Goal: Task Accomplishment & Management: Manage account settings

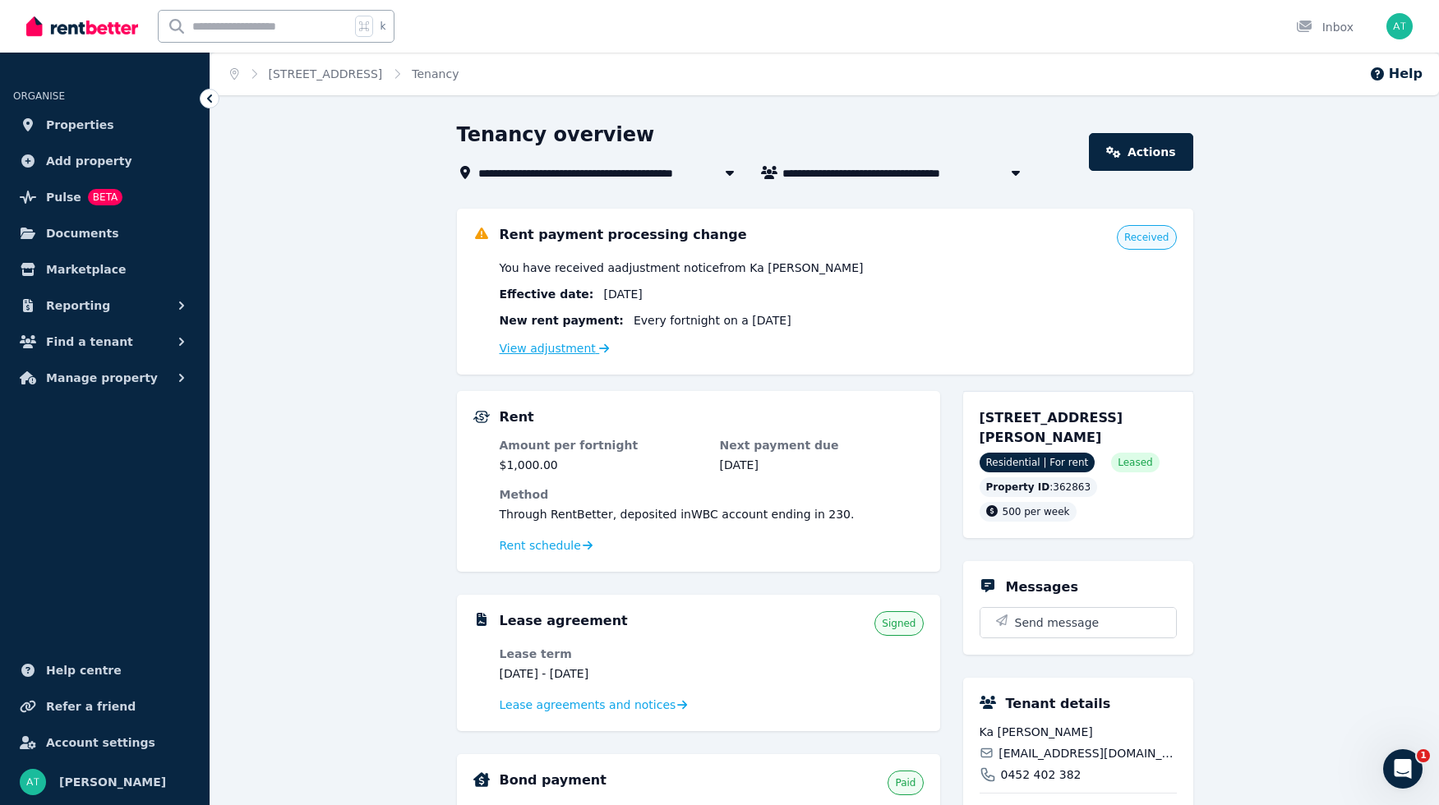
click at [549, 348] on link "View adjustment" at bounding box center [555, 348] width 110 height 13
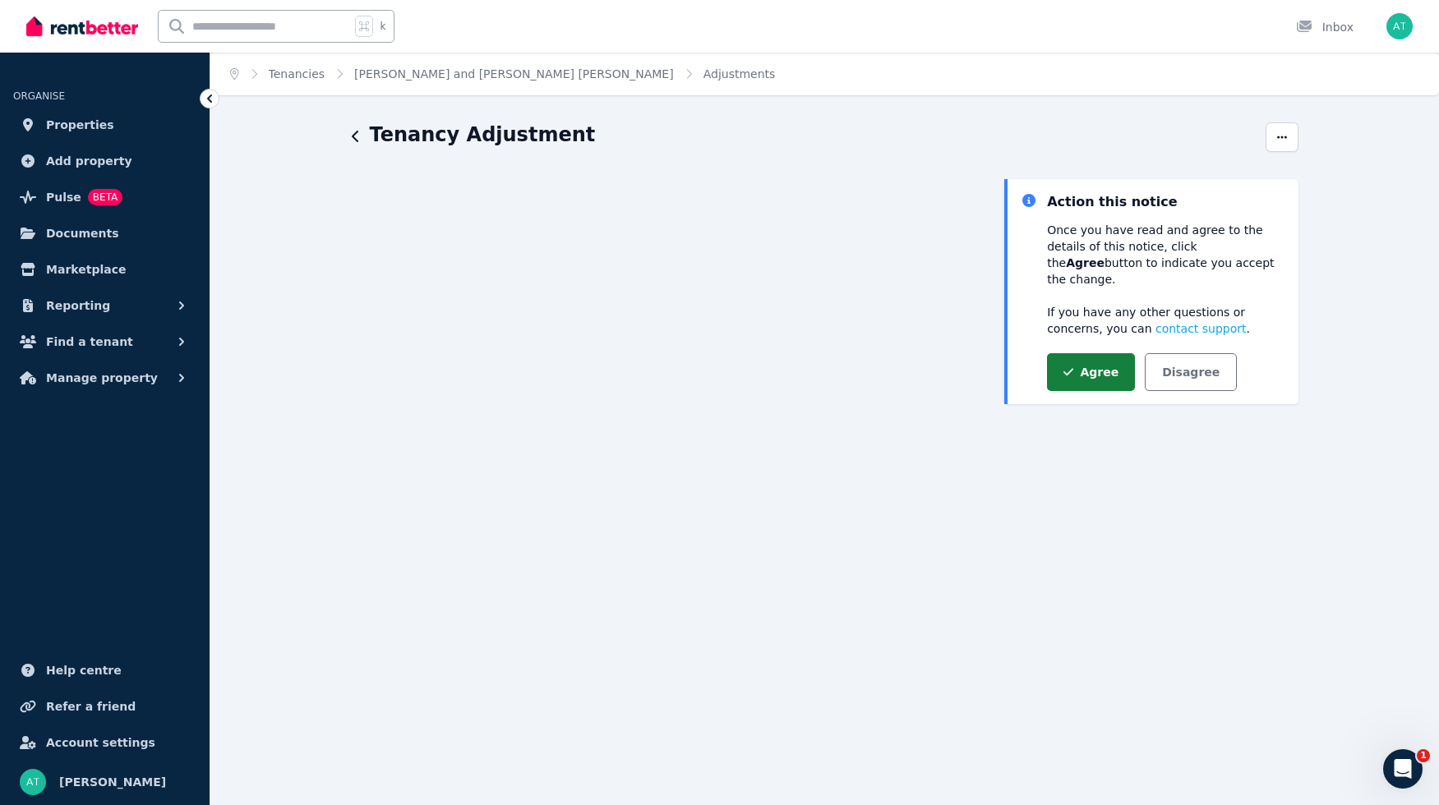
click at [1083, 361] on button "Agree" at bounding box center [1091, 372] width 88 height 38
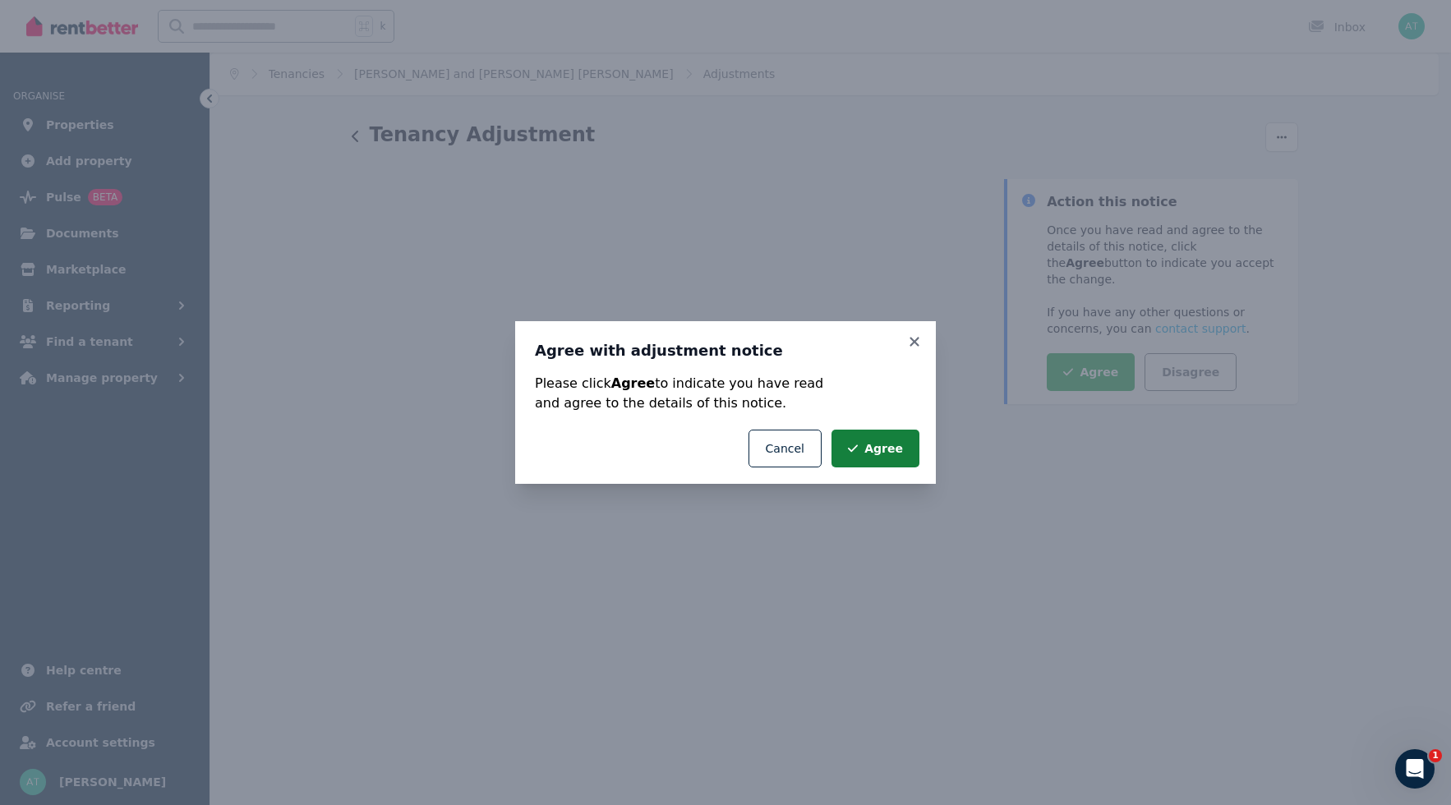
click at [895, 450] on button "Agree" at bounding box center [876, 449] width 88 height 38
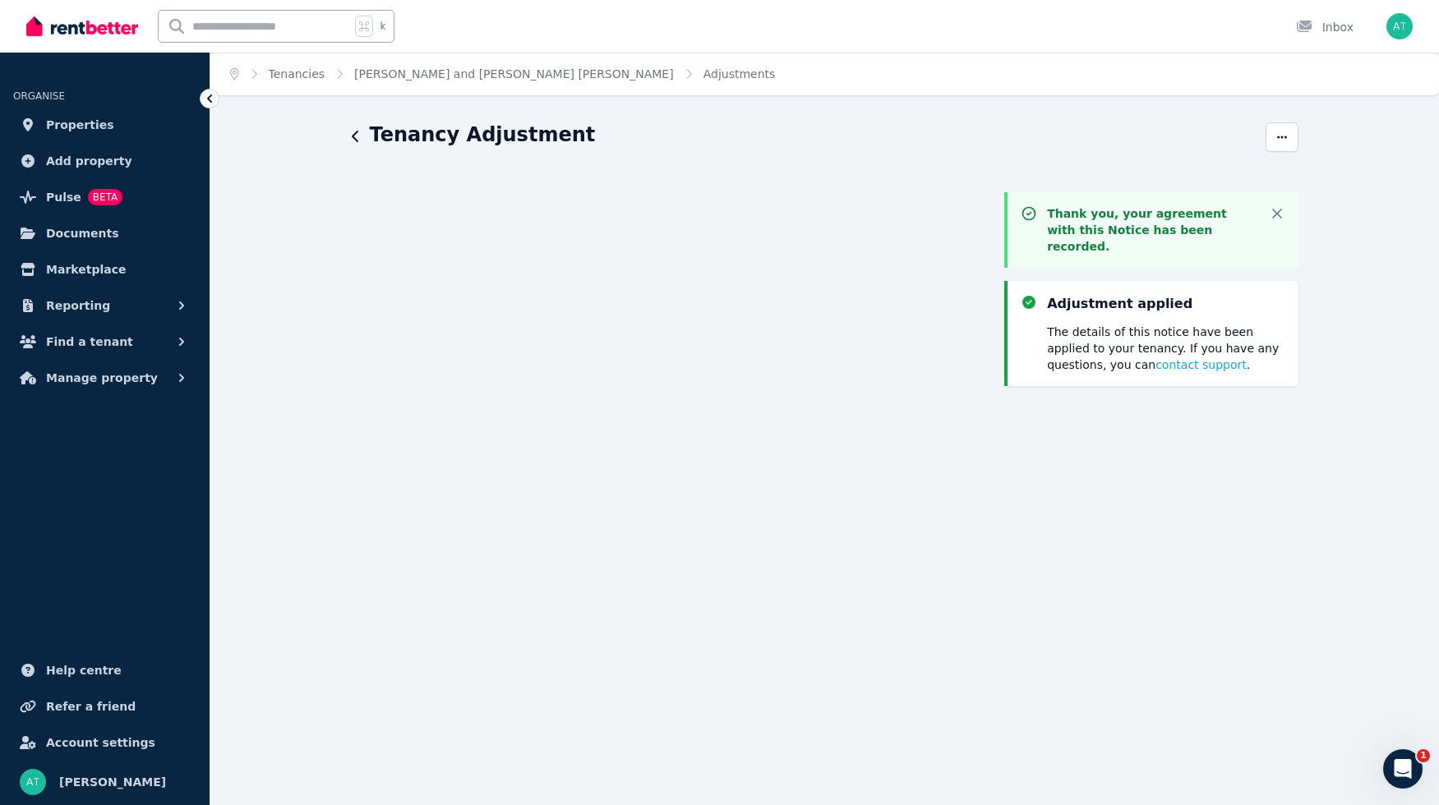
click at [1083, 556] on div "Thank you, your agreement with this Notice has been recorded. Dismiss Adjustmen…" at bounding box center [1150, 652] width 293 height 946
click at [74, 124] on span "Properties" at bounding box center [80, 125] width 68 height 20
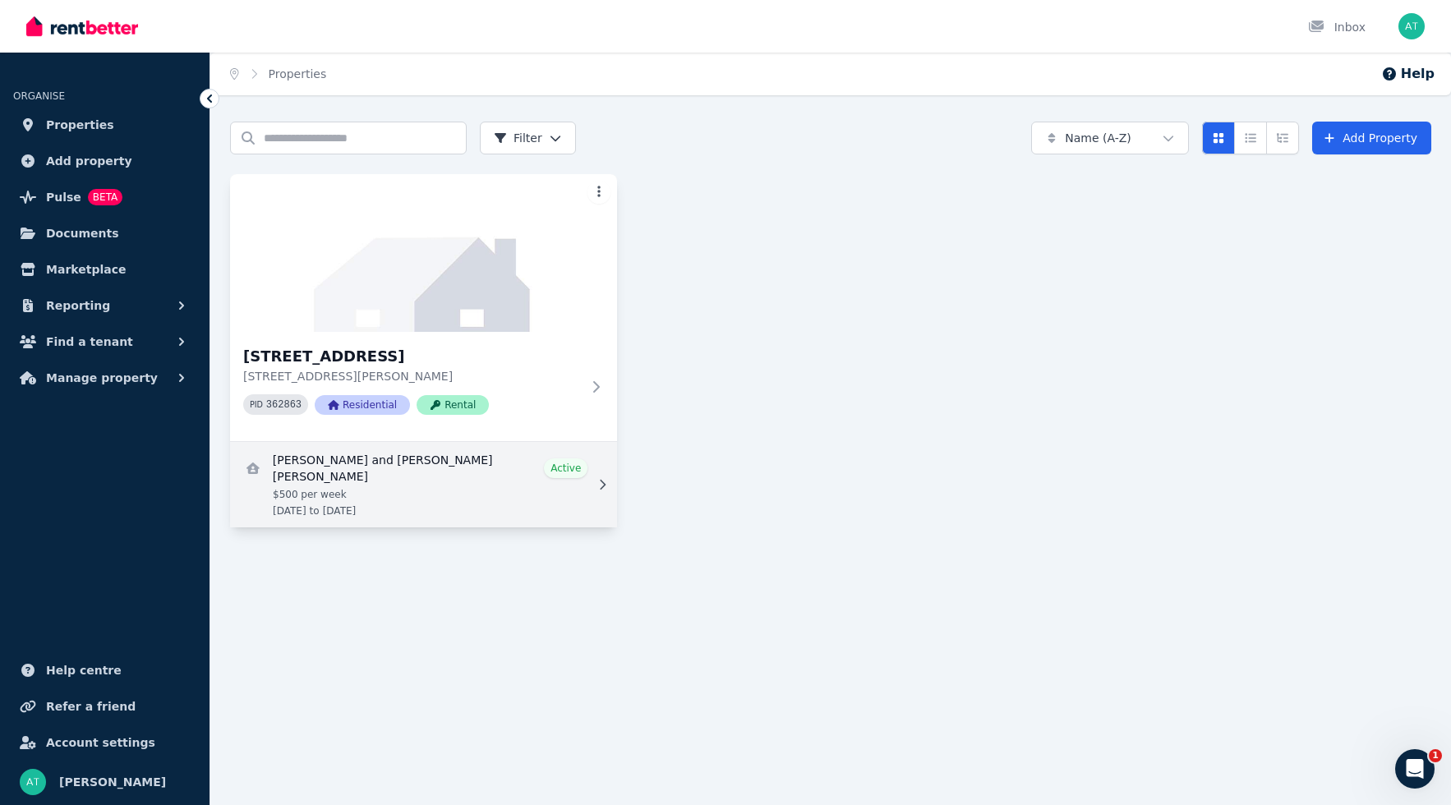
click at [451, 477] on link "View details for Ka Lun Yeung and Yuen Ying Janever Lee" at bounding box center [423, 484] width 387 height 85
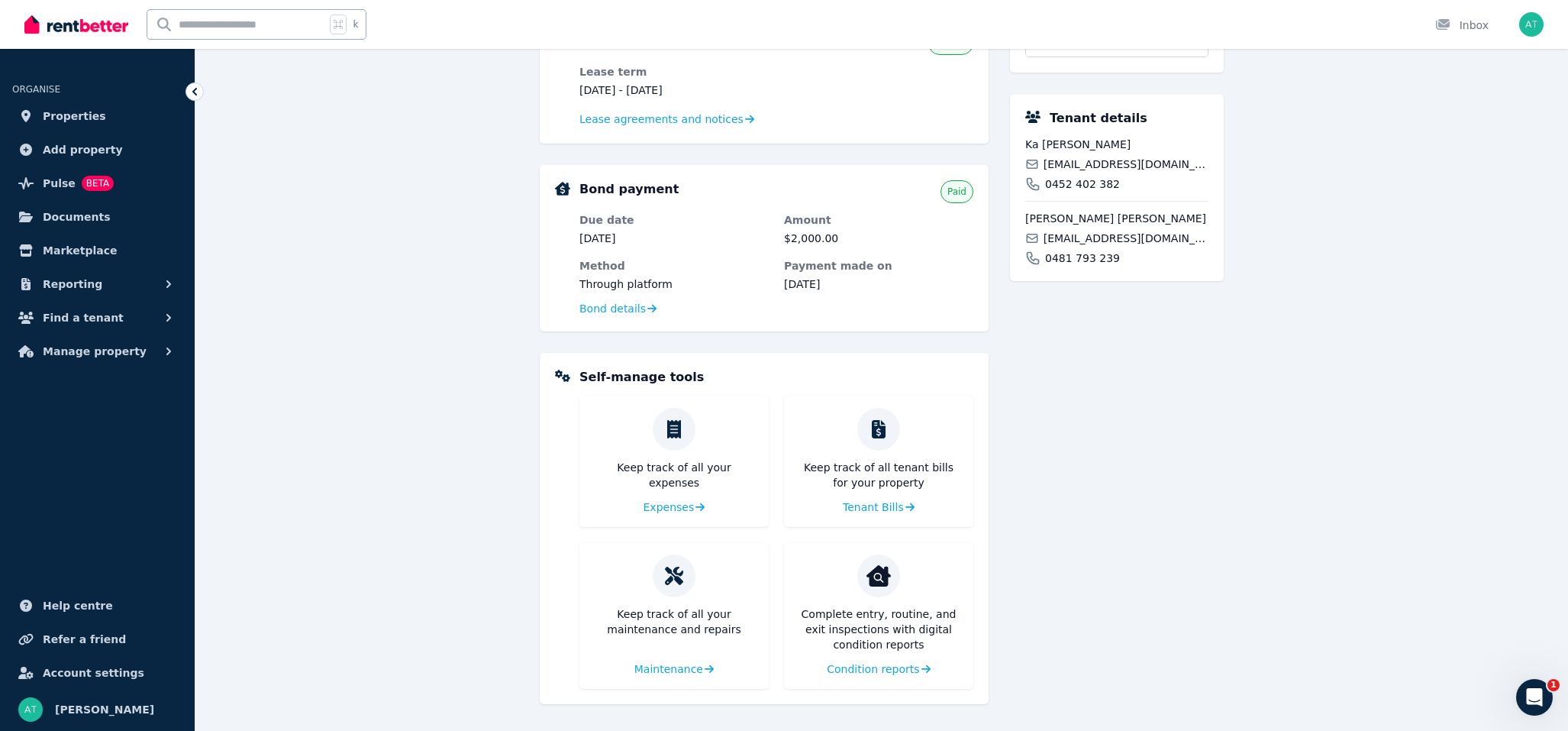
scroll to position [367, 0]
click at [1348, 696] on icon "Open Intercom Messenger" at bounding box center [1532, 695] width 25 height 25
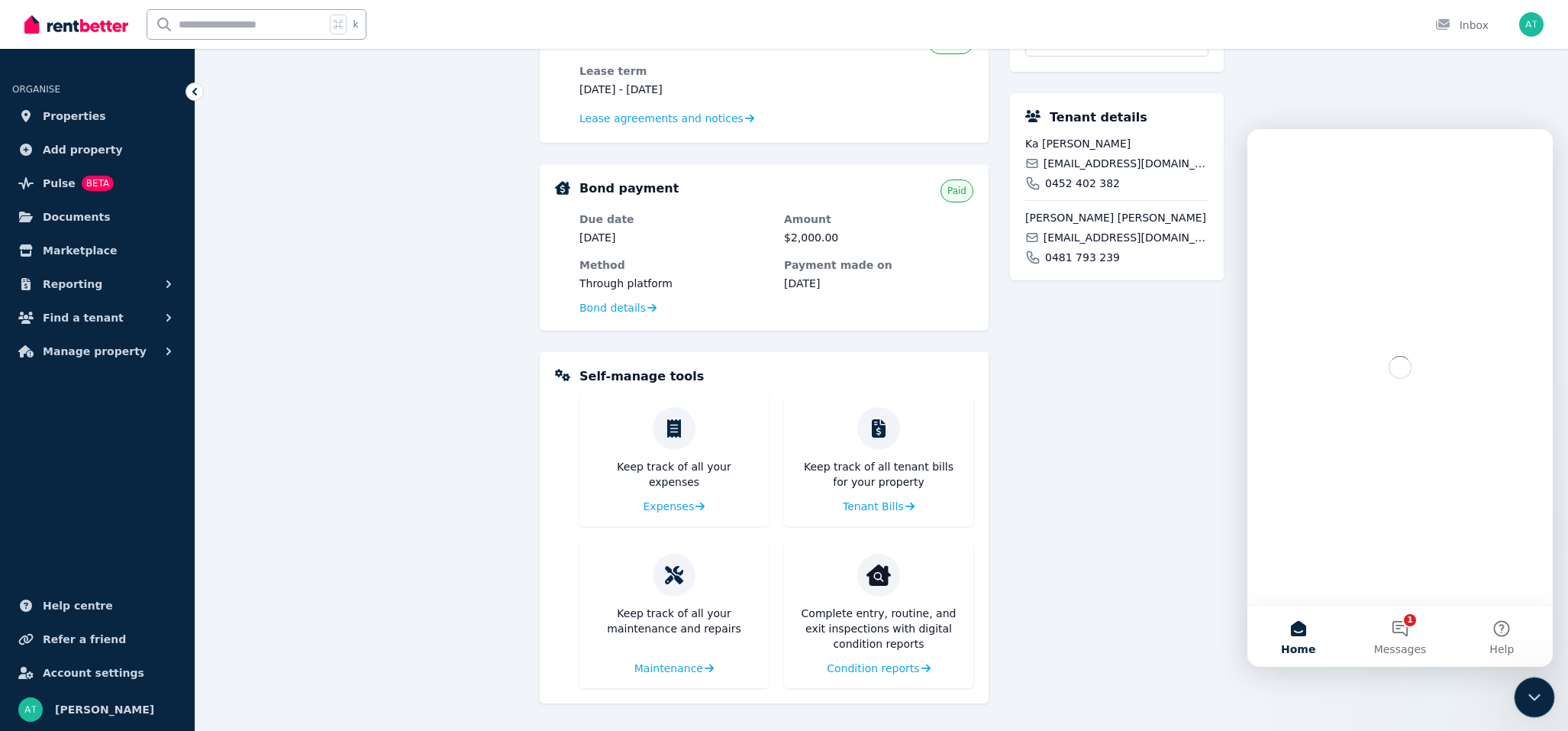
scroll to position [0, 0]
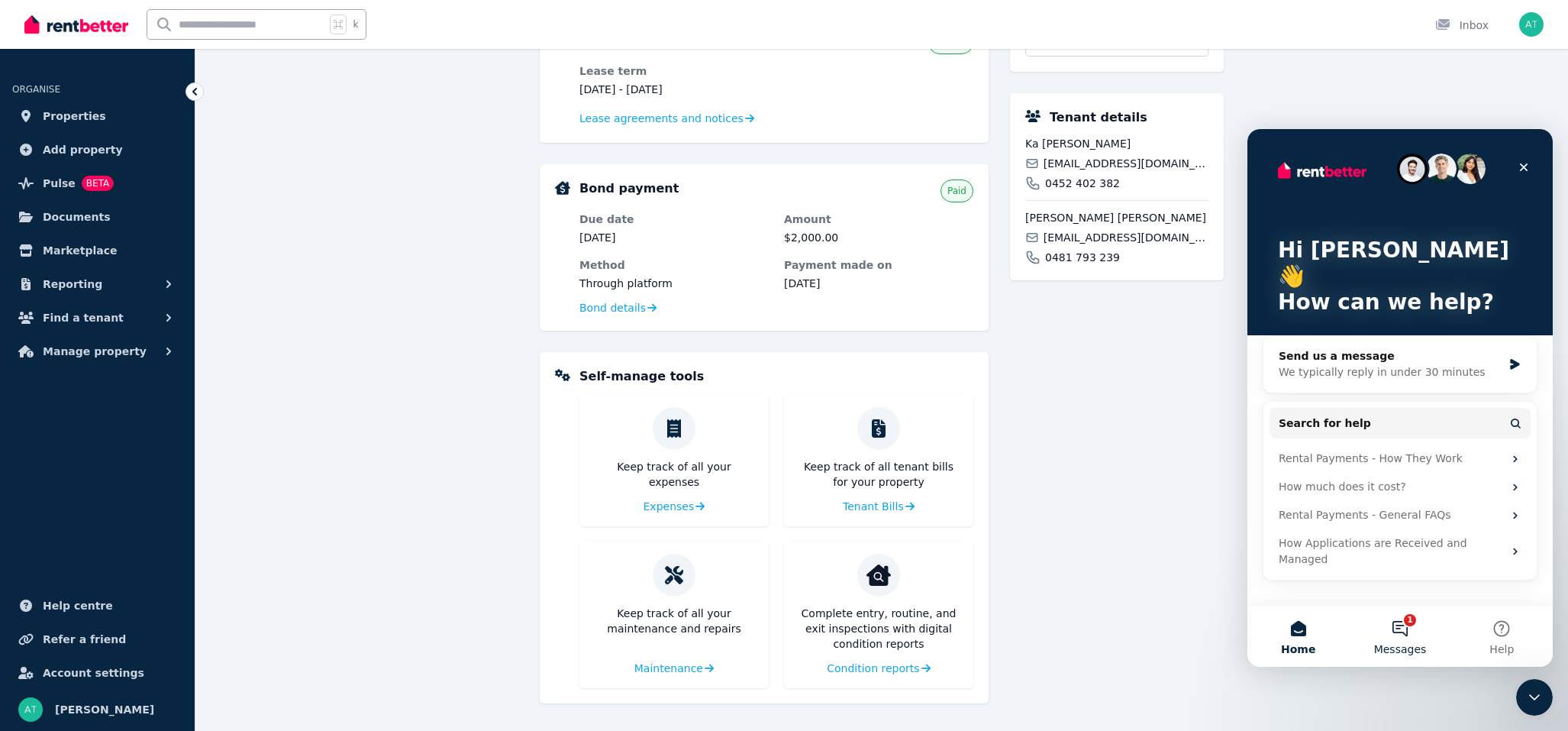
click at [1348, 625] on button "1 Messages" at bounding box center [1399, 636] width 101 height 61
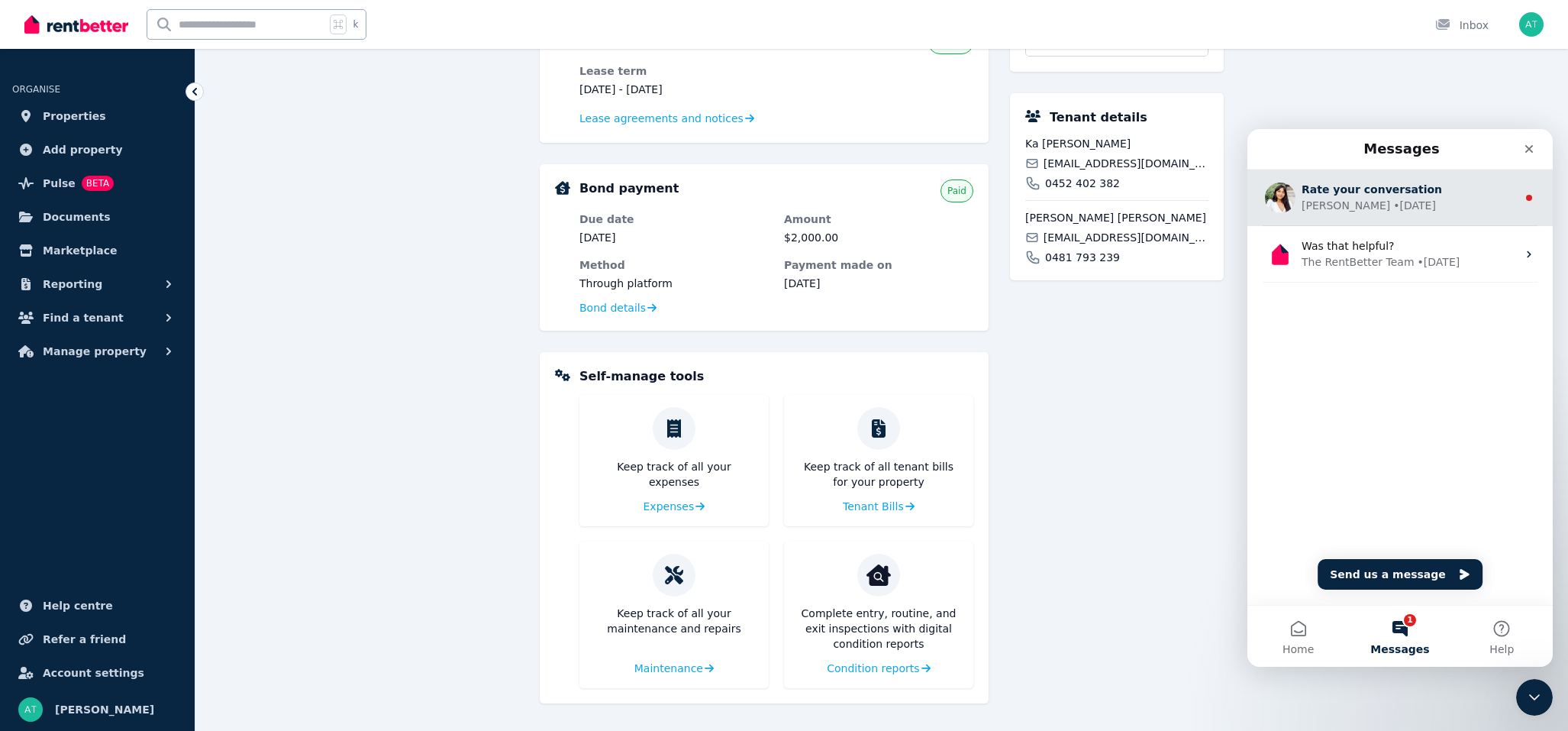
click at [1348, 202] on div "Rochelle • 2w ago" at bounding box center [1409, 205] width 216 height 16
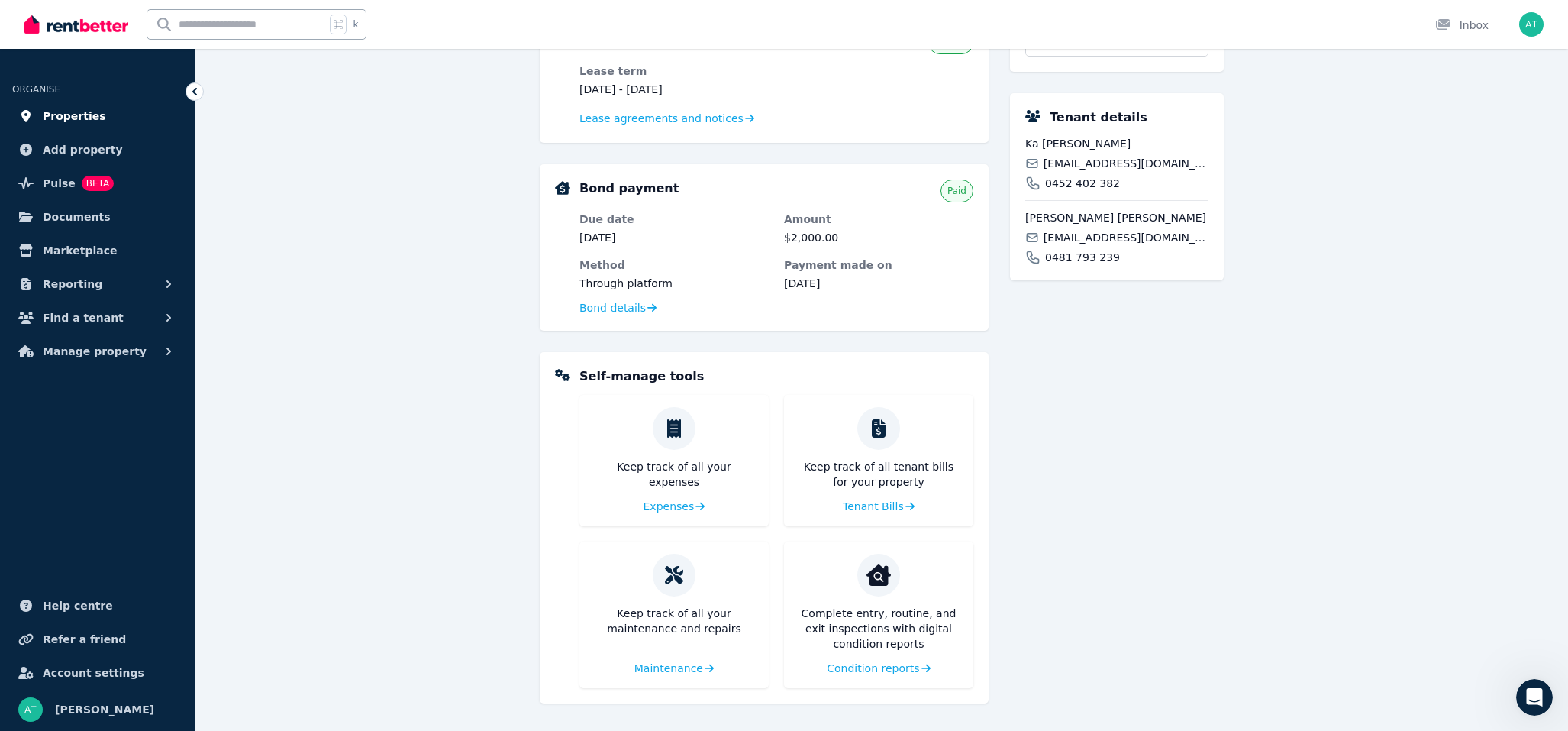
scroll to position [1908, 0]
